Goal: Check status: Check status

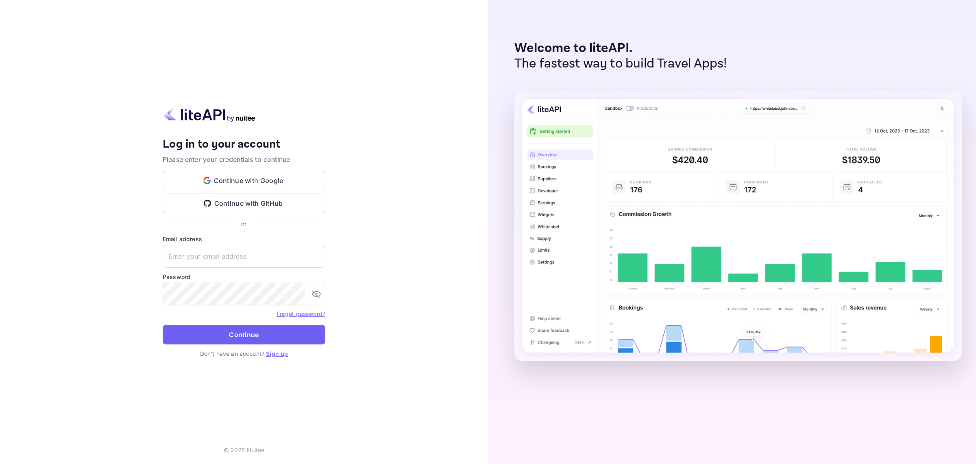
type input "[EMAIL_ADDRESS][DOMAIN_NAME]"
click at [236, 335] on button "Continue" at bounding box center [244, 335] width 163 height 20
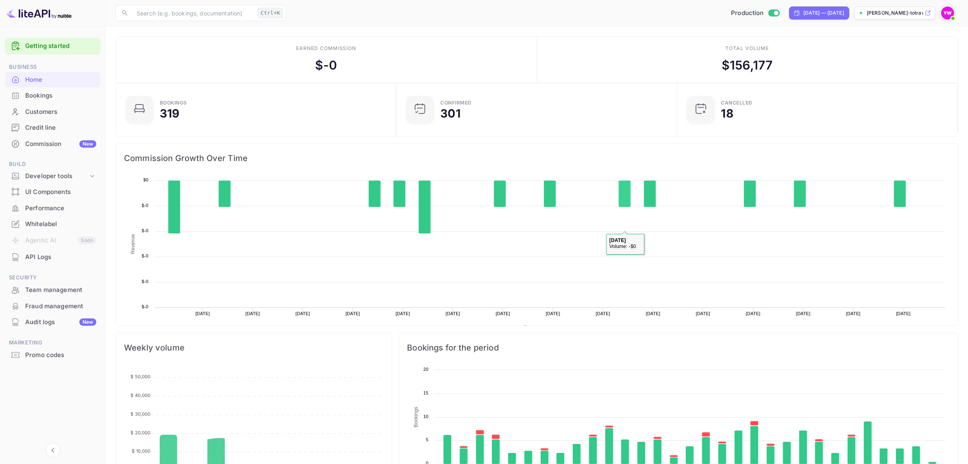
scroll to position [124, 268]
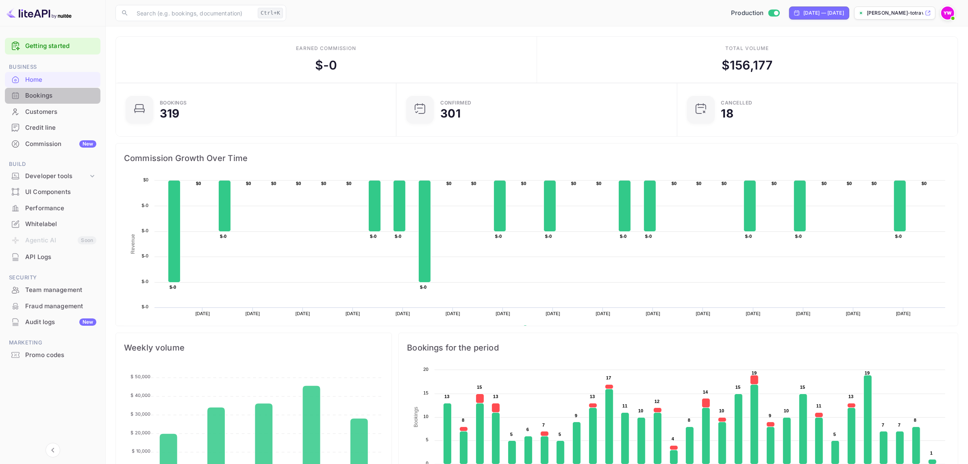
click at [30, 96] on div "Bookings" at bounding box center [60, 95] width 71 height 9
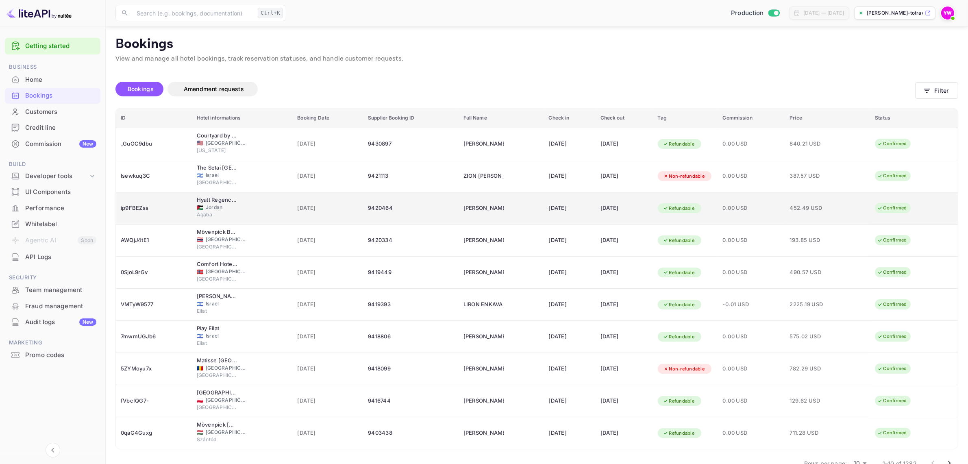
scroll to position [21, 0]
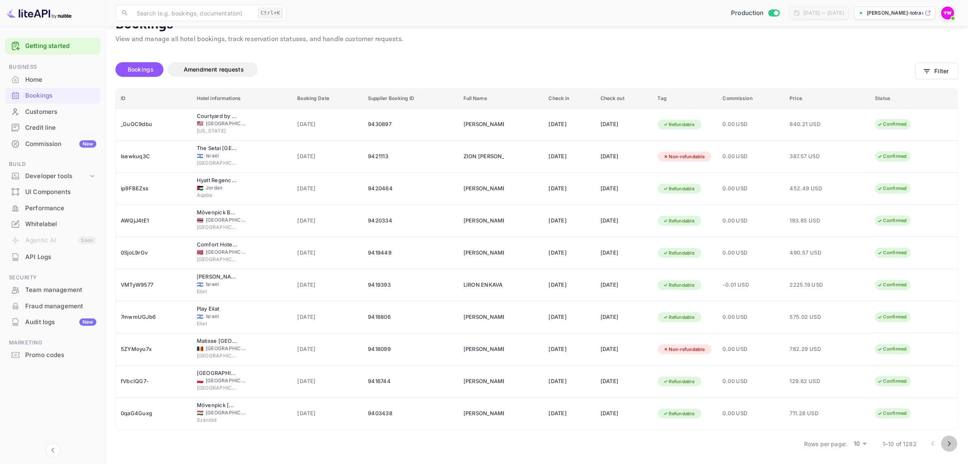
click at [947, 444] on icon "Go to next page" at bounding box center [949, 444] width 10 height 10
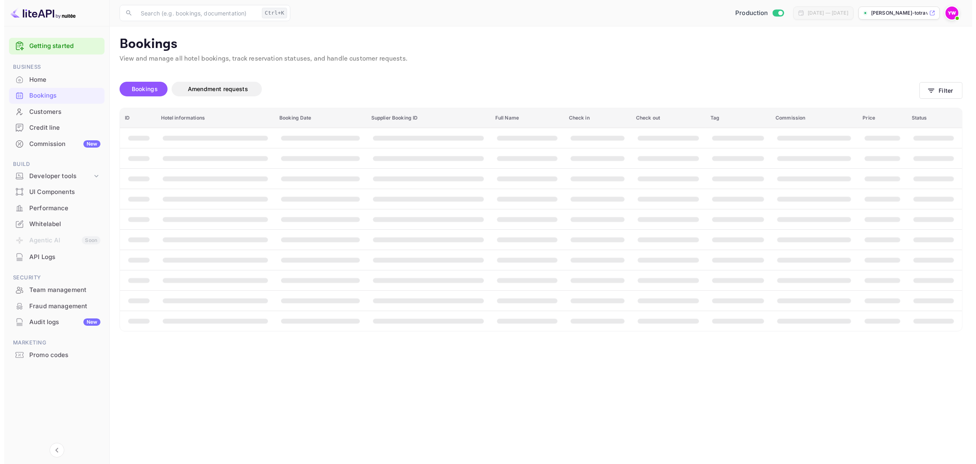
scroll to position [0, 0]
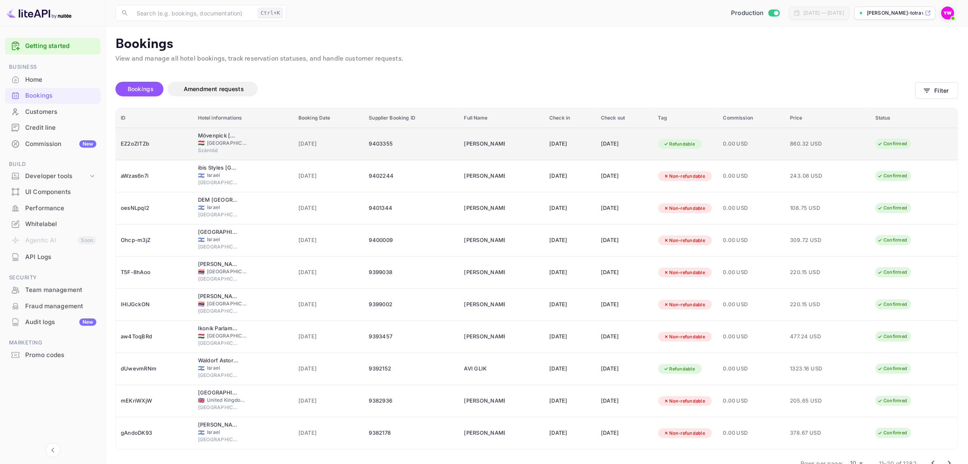
click at [895, 141] on div "Confirmed" at bounding box center [892, 144] width 40 height 10
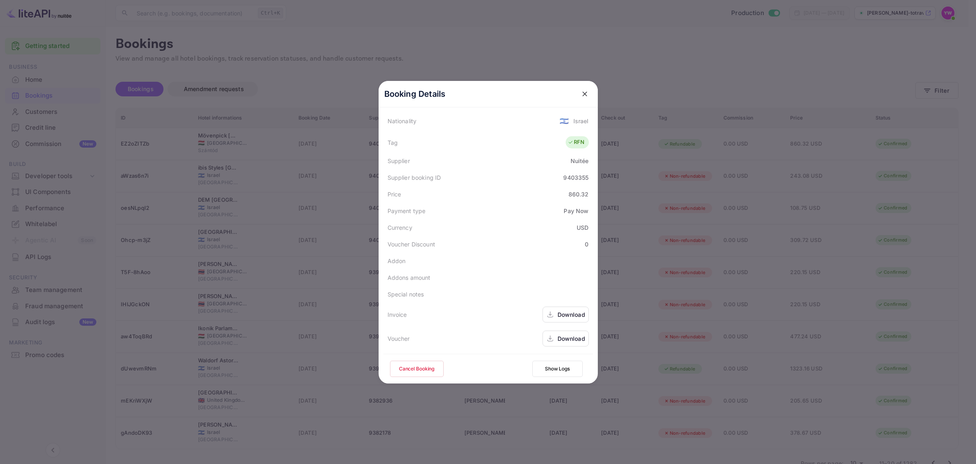
scroll to position [198, 0]
click at [567, 334] on div "Download" at bounding box center [571, 338] width 28 height 9
click at [563, 344] on div "Download" at bounding box center [565, 338] width 46 height 16
click at [567, 340] on div "Download" at bounding box center [571, 338] width 28 height 9
click at [580, 91] on icon "close" at bounding box center [584, 94] width 8 height 8
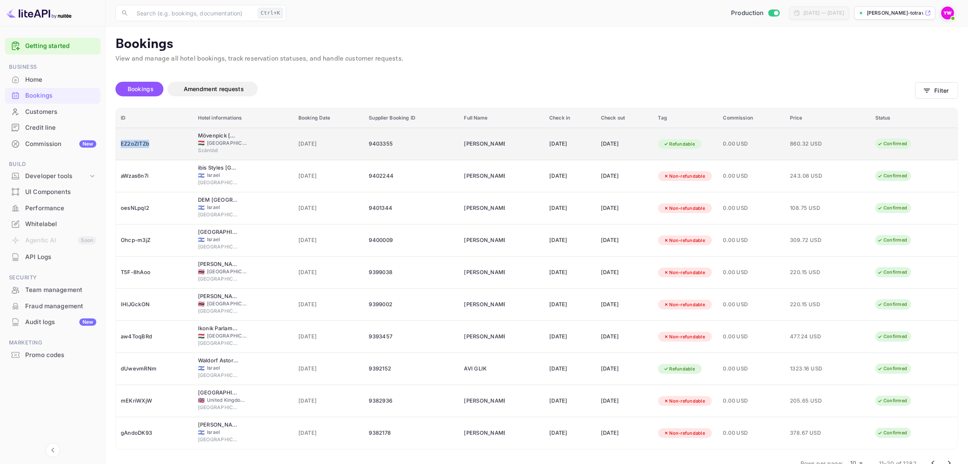
drag, startPoint x: 154, startPoint y: 145, endPoint x: 120, endPoint y: 145, distance: 33.7
click at [120, 145] on td "EZ2oZITZb" at bounding box center [154, 144] width 77 height 33
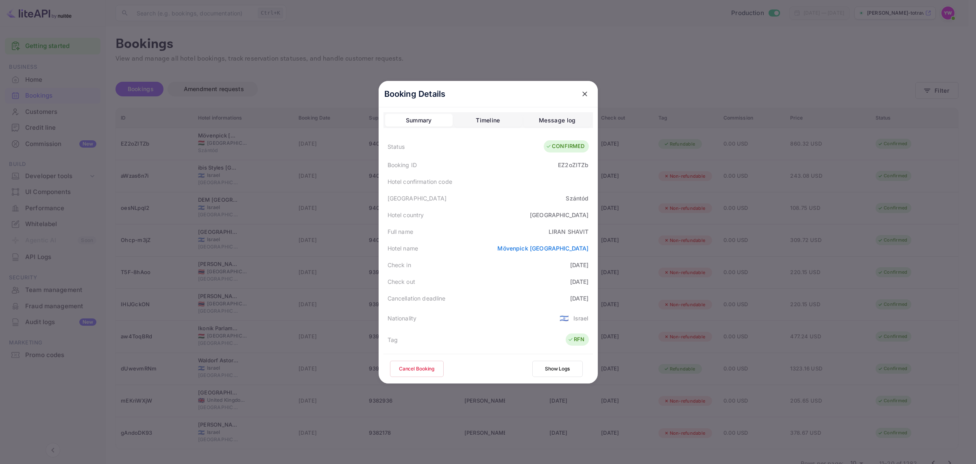
drag, startPoint x: 120, startPoint y: 145, endPoint x: 517, endPoint y: 153, distance: 396.8
click at [517, 152] on div "Status CONFIRMED" at bounding box center [487, 146] width 209 height 20
click at [571, 164] on div "EZ2oZITZb" at bounding box center [573, 165] width 30 height 9
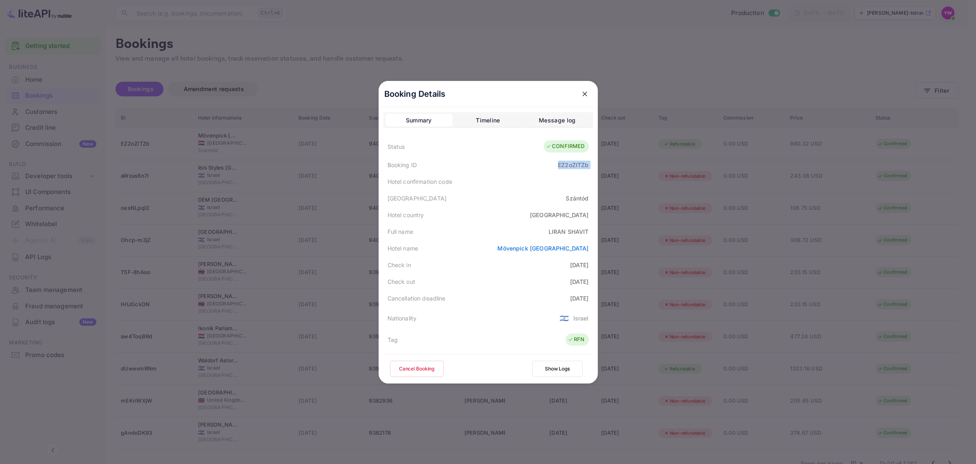
copy div "EZ2oZITZb"
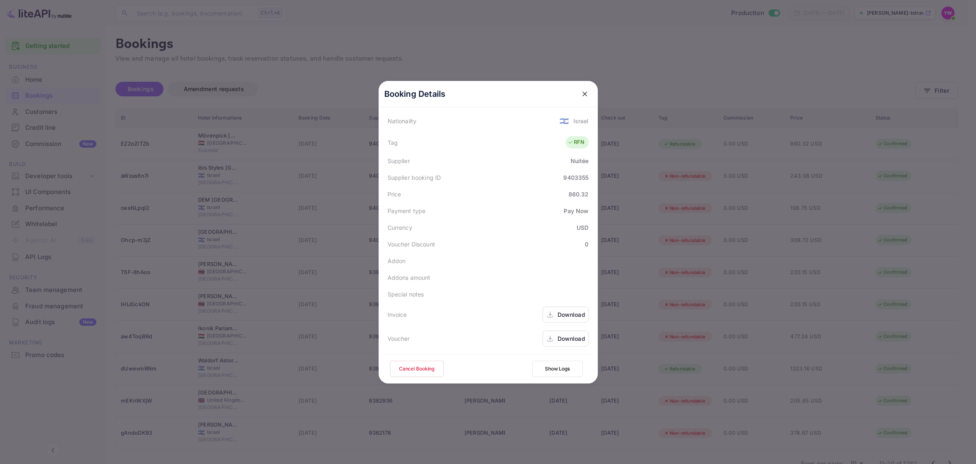
click at [560, 337] on div "Download" at bounding box center [571, 338] width 28 height 9
click at [583, 92] on icon "close" at bounding box center [584, 94] width 8 height 8
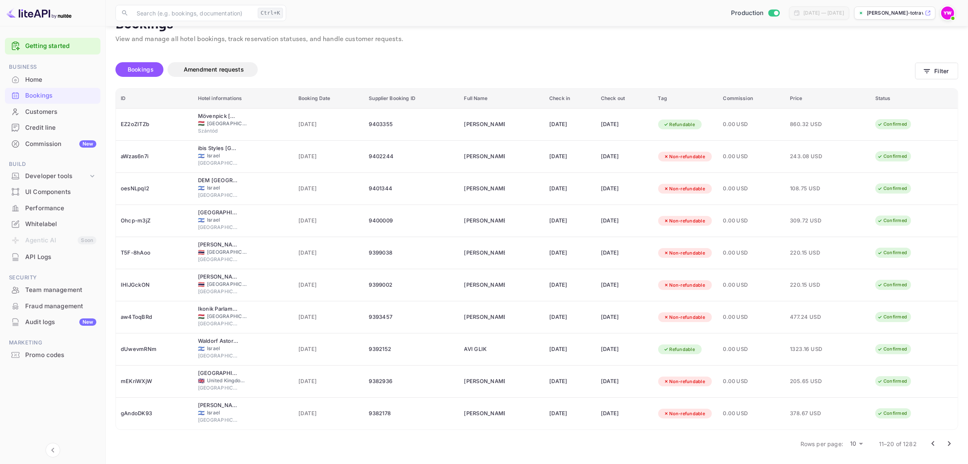
scroll to position [0, 0]
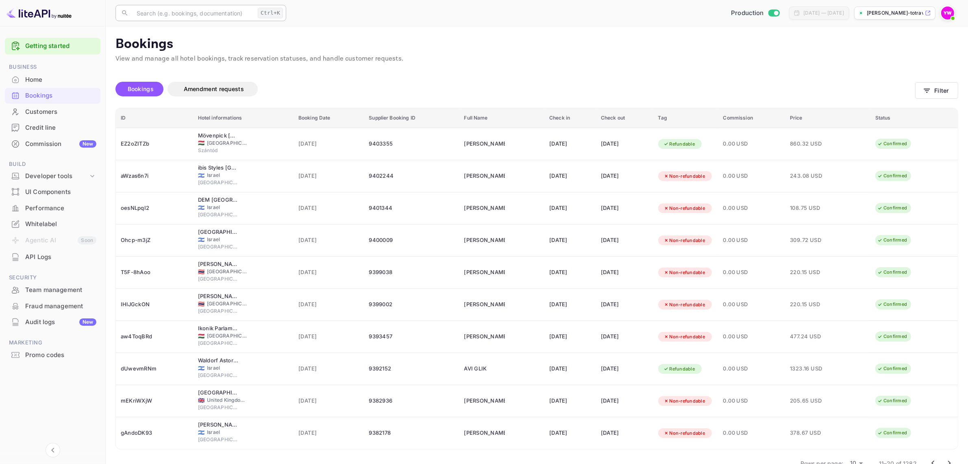
click at [188, 12] on input "text" at bounding box center [193, 13] width 123 height 16
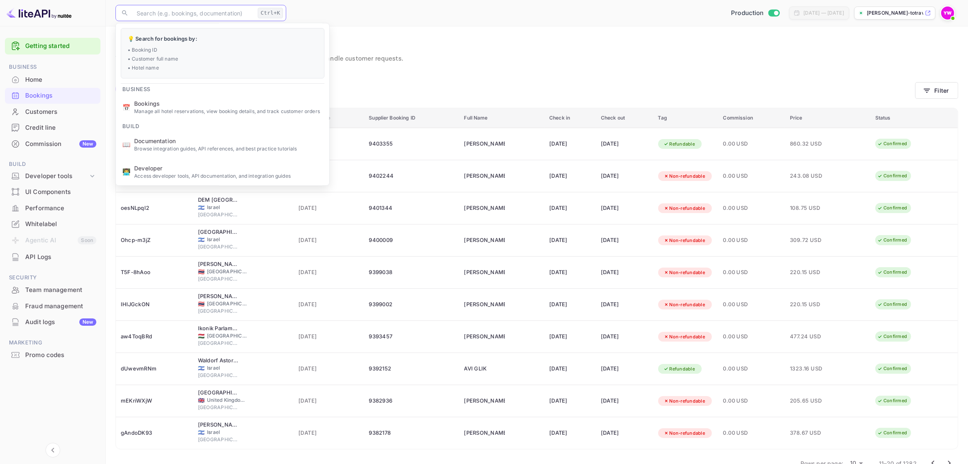
paste input "0qaG4Guxg"
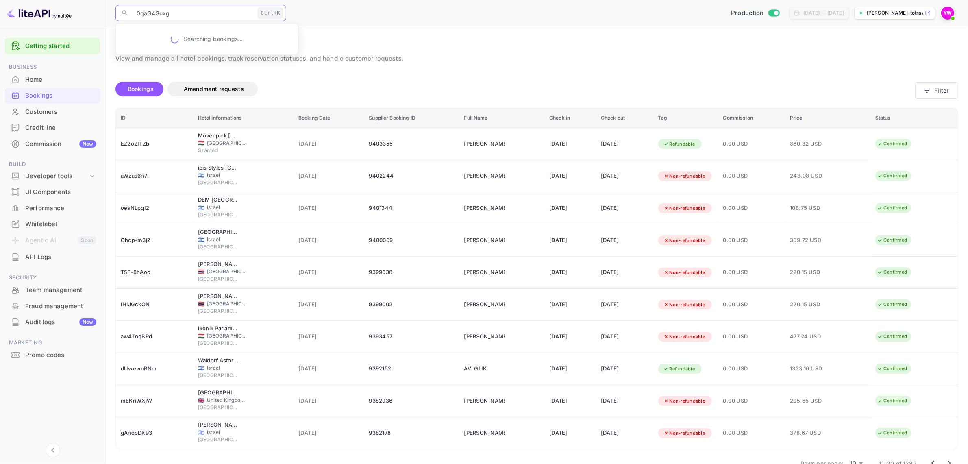
type input "0qaG4Guxg"
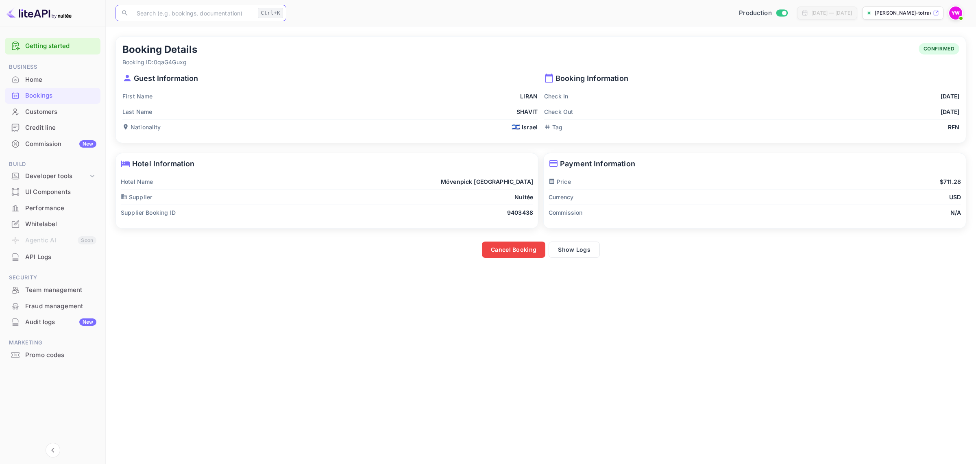
click at [549, 76] on icon at bounding box center [549, 78] width 8 height 9
click at [561, 81] on p "Booking Information" at bounding box center [751, 78] width 415 height 11
click at [573, 80] on p "Booking Information" at bounding box center [751, 78] width 415 height 11
click at [544, 80] on icon at bounding box center [549, 78] width 10 height 10
click at [574, 253] on button "Show Logs" at bounding box center [573, 249] width 51 height 16
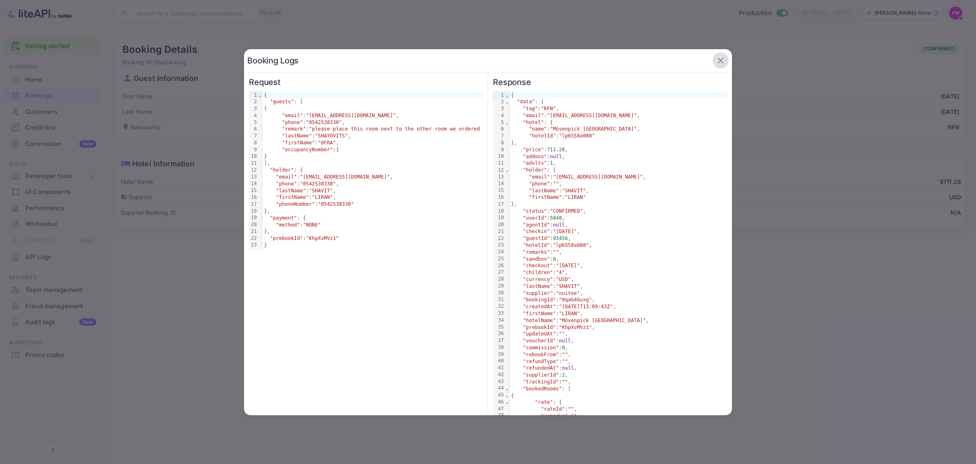
click at [717, 61] on icon "button" at bounding box center [720, 61] width 6 height 6
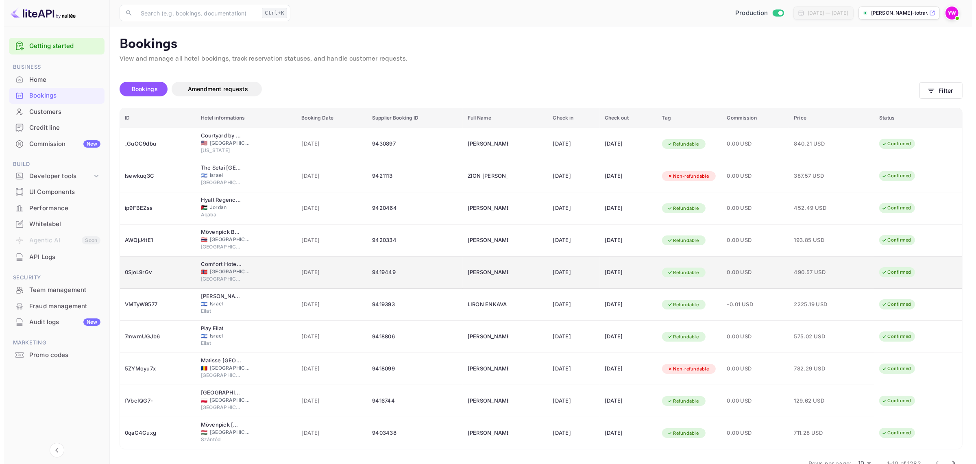
scroll to position [21, 0]
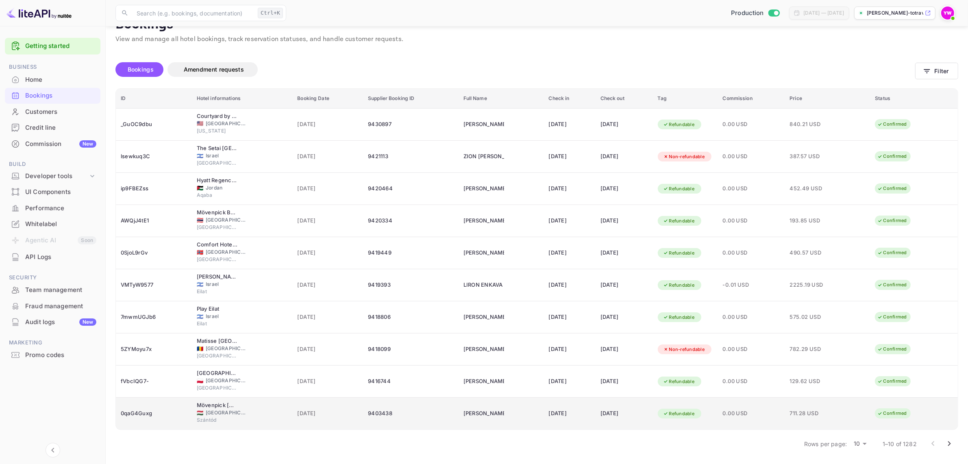
click at [893, 411] on div "Confirmed" at bounding box center [892, 413] width 40 height 10
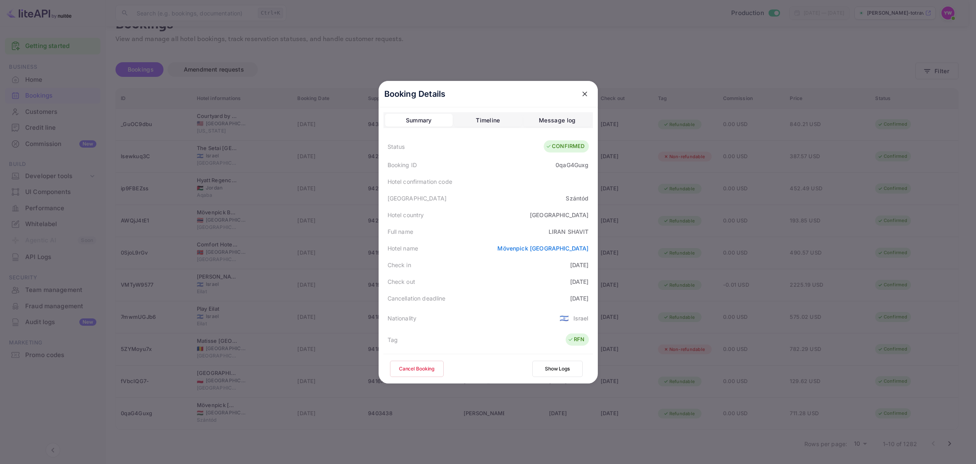
scroll to position [198, 0]
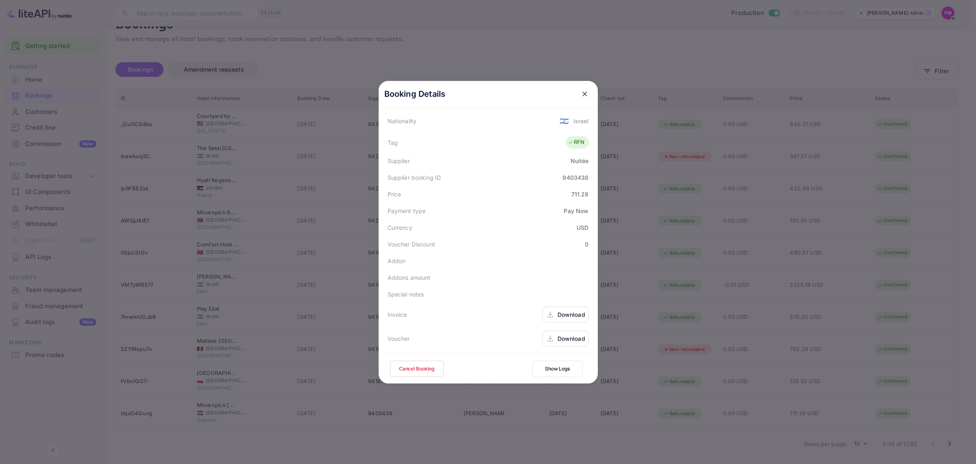
click at [559, 340] on div "Download" at bounding box center [571, 338] width 28 height 9
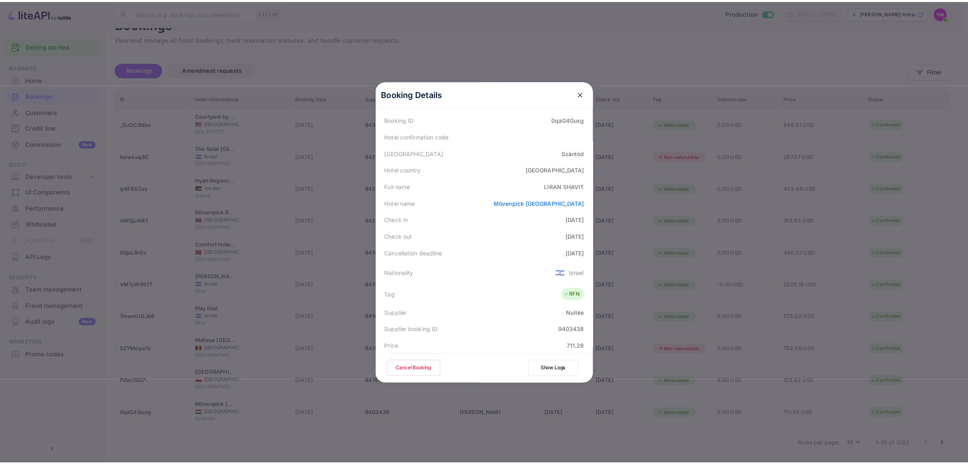
scroll to position [0, 0]
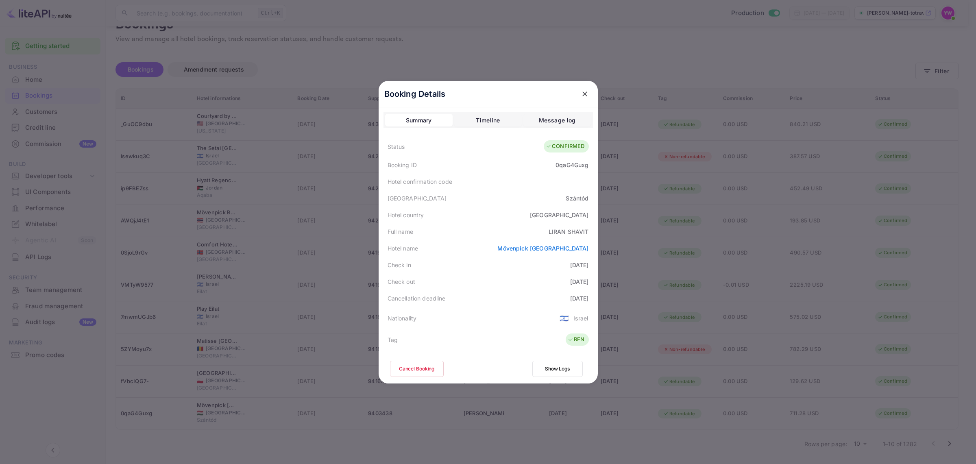
click at [574, 163] on div "0qaG4Guxg" at bounding box center [571, 165] width 33 height 9
copy div "0qaG4Guxg"
click at [580, 92] on icon "close" at bounding box center [584, 94] width 8 height 8
